Goal: Task Accomplishment & Management: Use online tool/utility

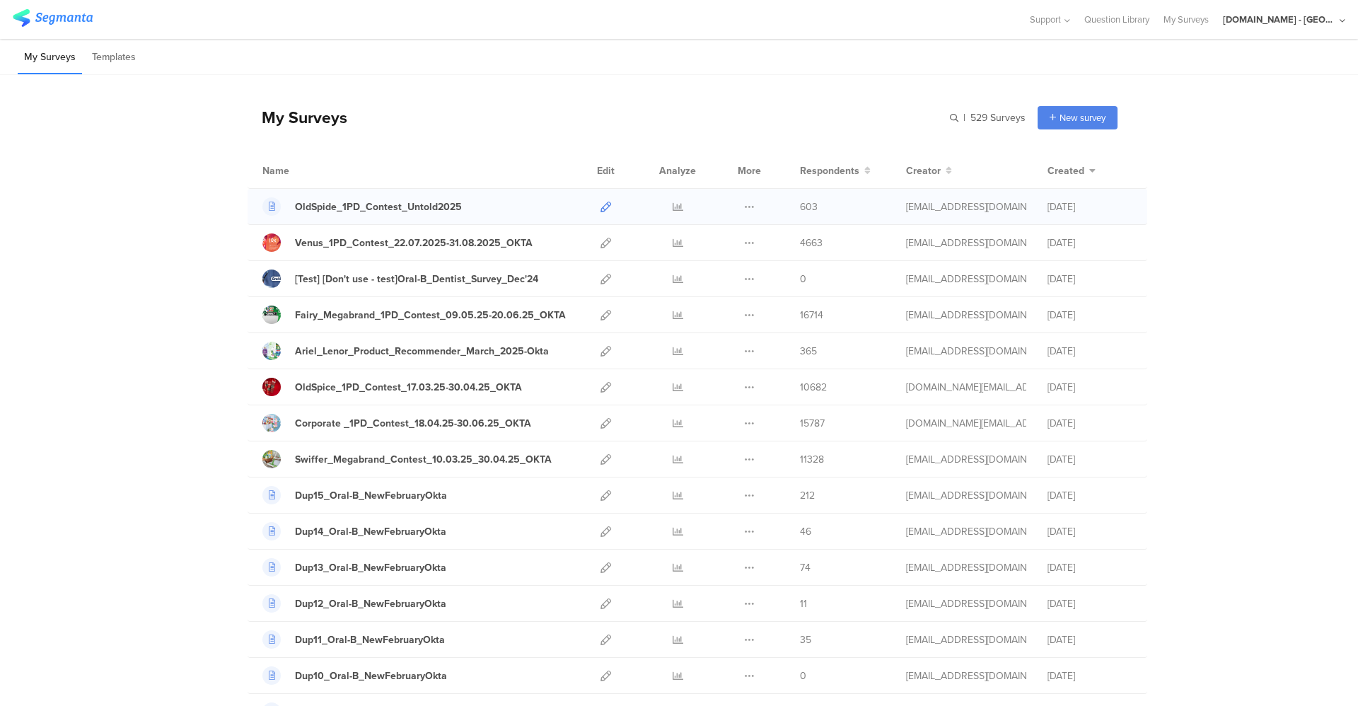
click at [601, 211] on icon at bounding box center [606, 207] width 11 height 11
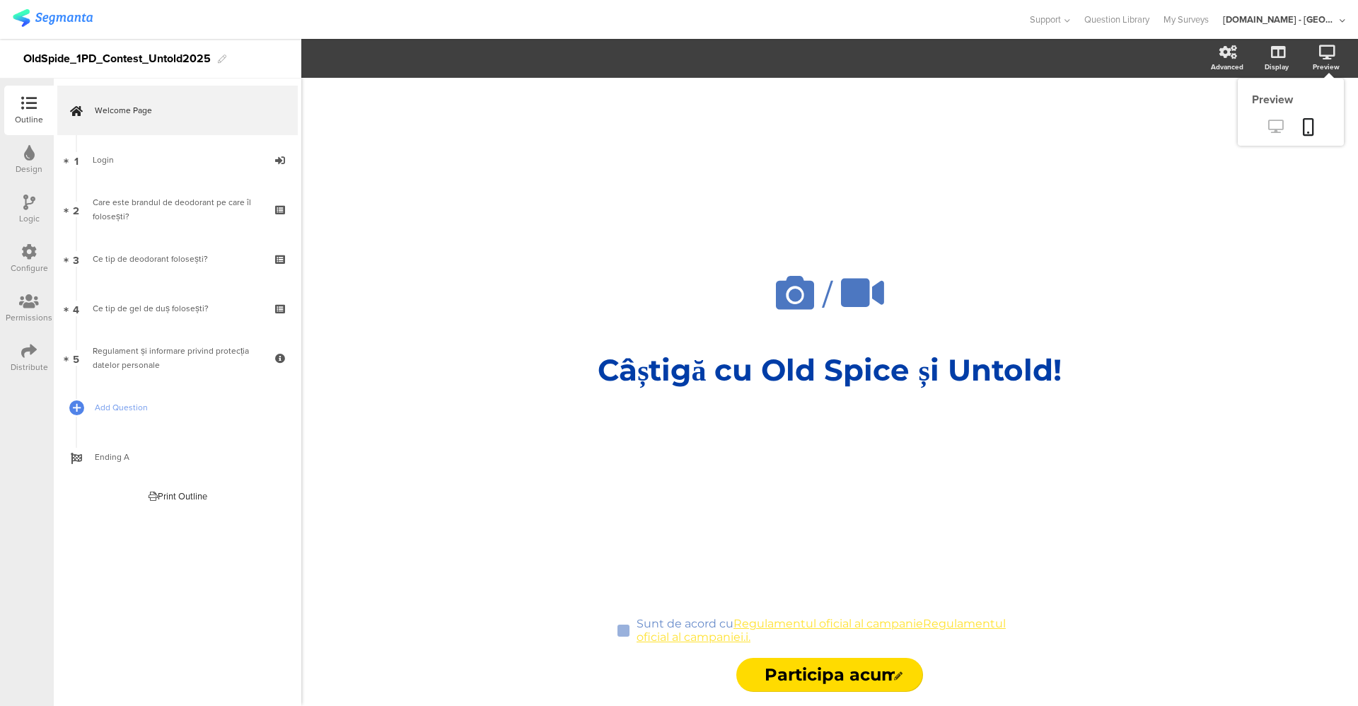
click at [1280, 132] on icon at bounding box center [1276, 126] width 15 height 13
